Goal: Find contact information: Find contact information

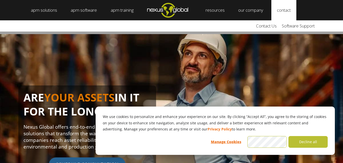
click at [283, 7] on link "contact" at bounding box center [283, 10] width 25 height 20
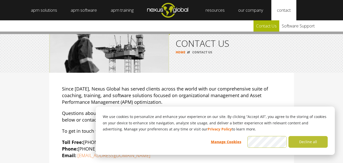
click at [273, 24] on link "Contact Us" at bounding box center [266, 25] width 26 height 11
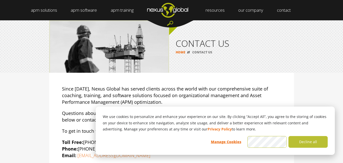
click at [177, 12] on img "Navigation Menu" at bounding box center [167, 10] width 55 height 20
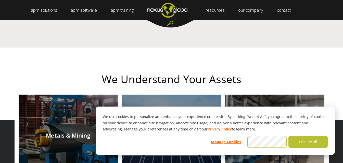
scroll to position [535, 0]
